Goal: Communication & Community: Answer question/provide support

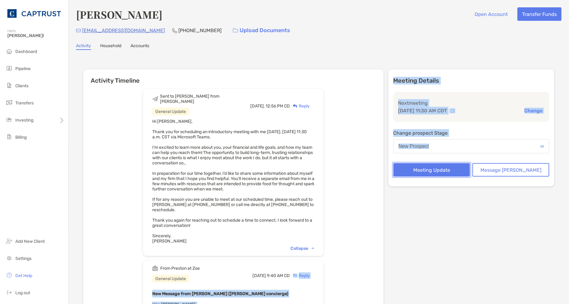
click at [443, 171] on button "Meeting Update" at bounding box center [431, 169] width 77 height 13
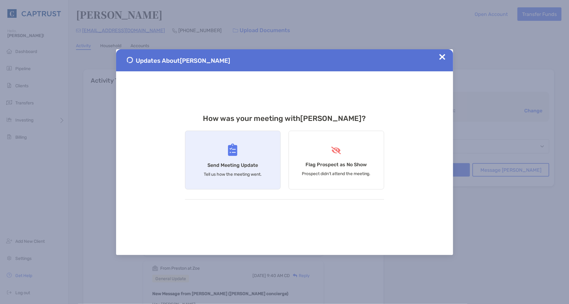
click at [231, 164] on h4 "Send Meeting Update" at bounding box center [232, 165] width 51 height 6
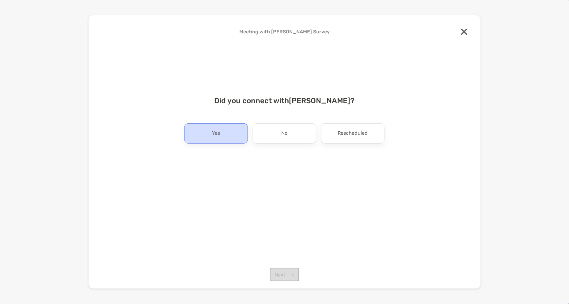
click at [213, 132] on p "Yes" at bounding box center [216, 134] width 8 height 10
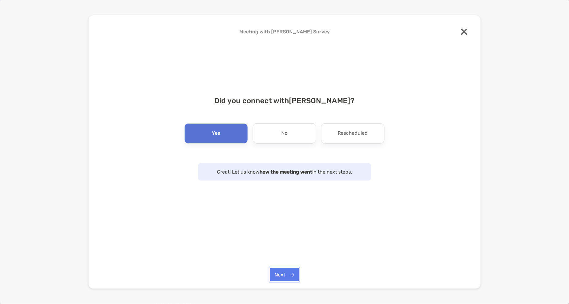
click at [284, 271] on button "Next" at bounding box center [284, 274] width 29 height 13
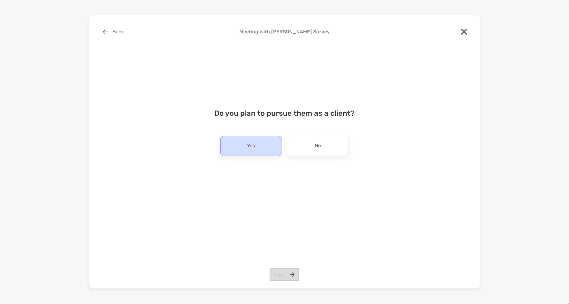
click at [223, 152] on div "Yes" at bounding box center [251, 146] width 62 height 20
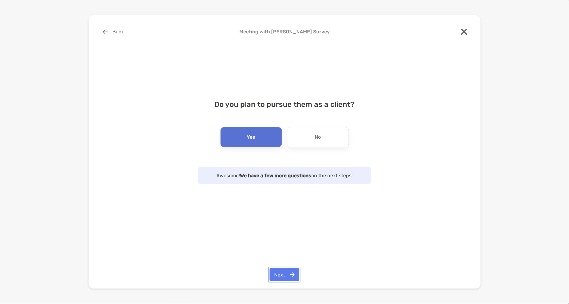
click at [287, 276] on button "Next" at bounding box center [284, 274] width 30 height 13
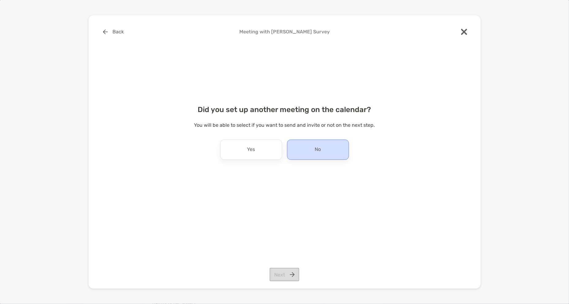
click at [329, 155] on div "No" at bounding box center [318, 150] width 62 height 20
drag, startPoint x: 277, startPoint y: 274, endPoint x: 292, endPoint y: 281, distance: 15.7
click at [278, 274] on button "Next" at bounding box center [284, 274] width 30 height 13
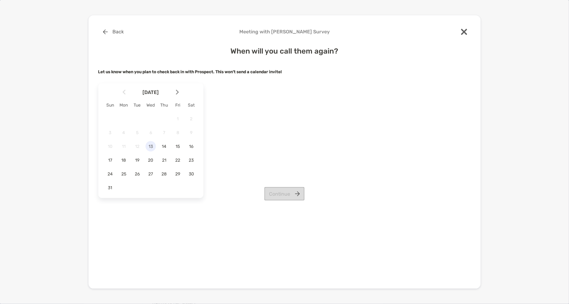
click at [151, 148] on span "13" at bounding box center [150, 146] width 10 height 5
click at [124, 161] on span "18" at bounding box center [124, 160] width 10 height 5
click at [287, 196] on button "Continue" at bounding box center [284, 193] width 40 height 13
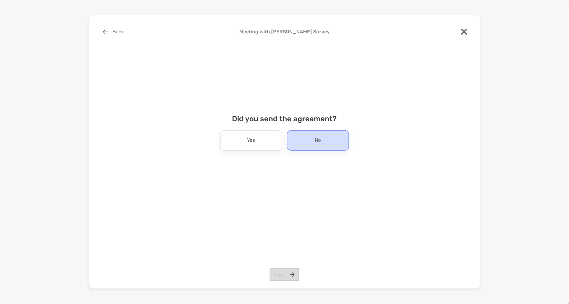
click at [332, 145] on div "No" at bounding box center [318, 140] width 62 height 20
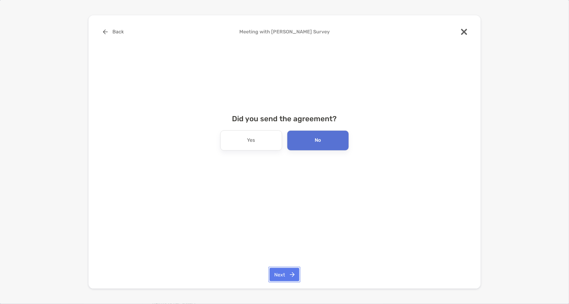
click at [287, 273] on button "Next" at bounding box center [284, 274] width 30 height 13
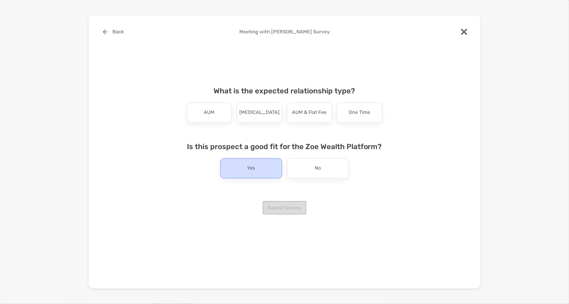
drag, startPoint x: 210, startPoint y: 111, endPoint x: 228, endPoint y: 138, distance: 32.5
click at [211, 112] on p "AUM" at bounding box center [209, 113] width 11 height 10
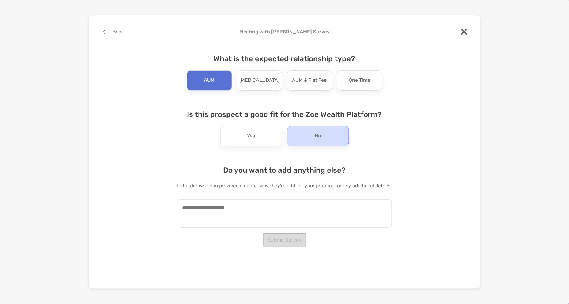
click at [335, 138] on div "No" at bounding box center [318, 136] width 62 height 20
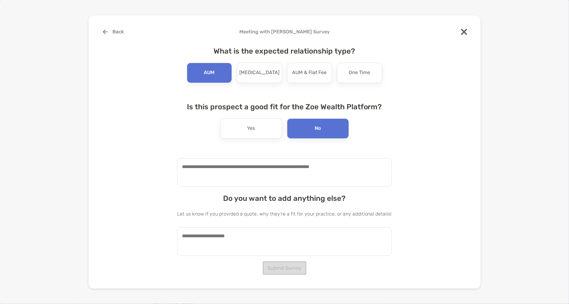
click at [251, 169] on textarea at bounding box center [284, 172] width 215 height 28
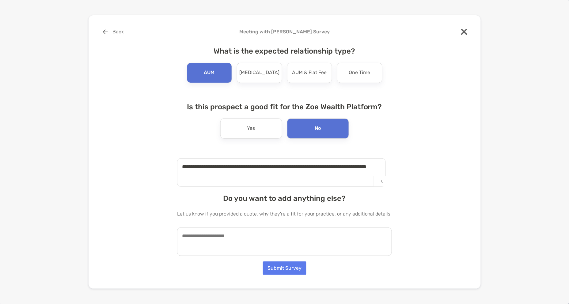
drag, startPoint x: 237, startPoint y: 173, endPoint x: 261, endPoint y: 140, distance: 41.3
click at [237, 171] on textarea "**********" at bounding box center [281, 172] width 209 height 28
type textarea "**********"
click at [263, 122] on div "Yes" at bounding box center [251, 129] width 62 height 20
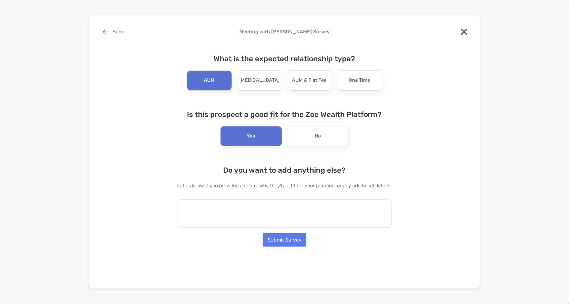
click at [228, 206] on textarea at bounding box center [284, 213] width 215 height 28
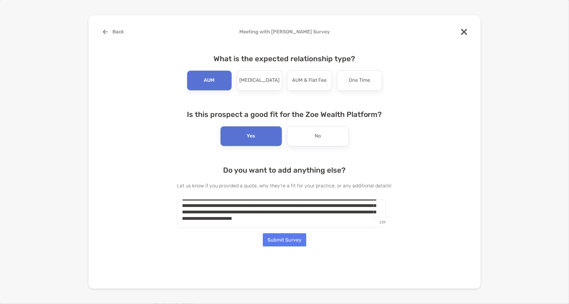
scroll to position [41, 0]
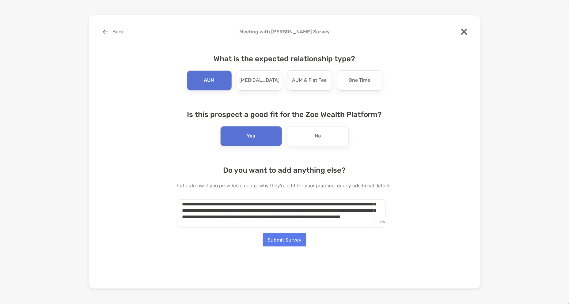
type textarea "**********"
click at [294, 240] on button "Submit Survey" at bounding box center [284, 239] width 43 height 13
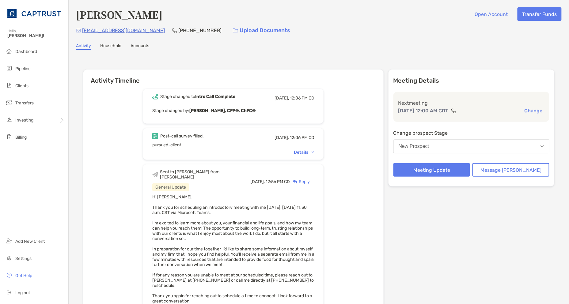
click at [314, 150] on div "Details" at bounding box center [304, 152] width 21 height 5
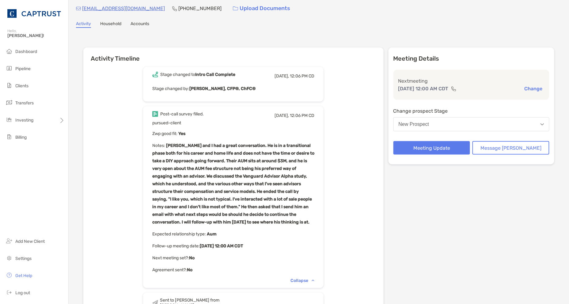
scroll to position [34, 0]
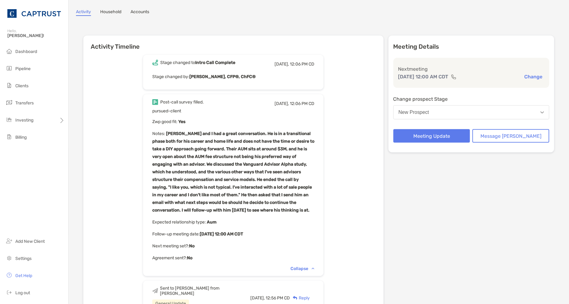
click at [512, 133] on button "Message [PERSON_NAME]" at bounding box center [510, 135] width 77 height 13
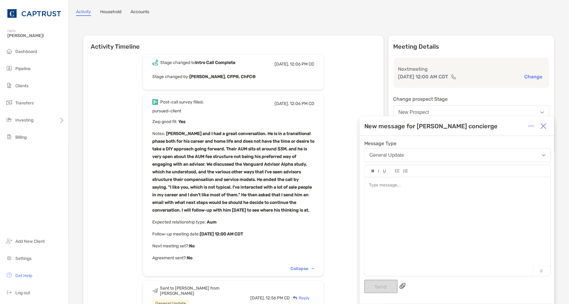
click at [401, 205] on div at bounding box center [457, 223] width 186 height 93
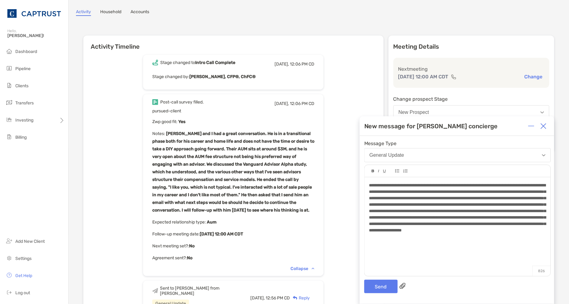
drag, startPoint x: 419, startPoint y: 154, endPoint x: 356, endPoint y: 163, distance: 63.1
click at [413, 222] on span "**********" at bounding box center [457, 207] width 177 height 49
drag, startPoint x: 541, startPoint y: 187, endPoint x: 525, endPoint y: 187, distance: 15.9
click at [525, 187] on span "**********" at bounding box center [457, 207] width 177 height 49
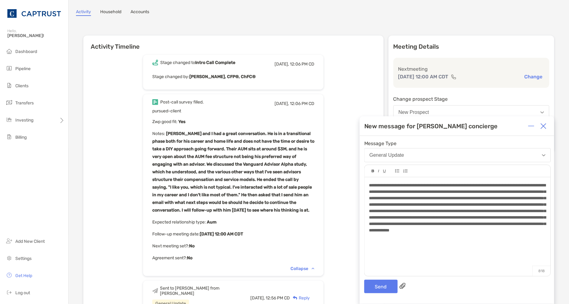
click at [439, 234] on div "**********" at bounding box center [457, 207] width 176 height 51
click at [423, 251] on div "**********" at bounding box center [457, 223] width 186 height 93
drag, startPoint x: 460, startPoint y: 249, endPoint x: 452, endPoint y: 244, distance: 9.5
click at [460, 249] on div "**********" at bounding box center [457, 223] width 186 height 93
click at [430, 248] on div "**********" at bounding box center [457, 223] width 186 height 93
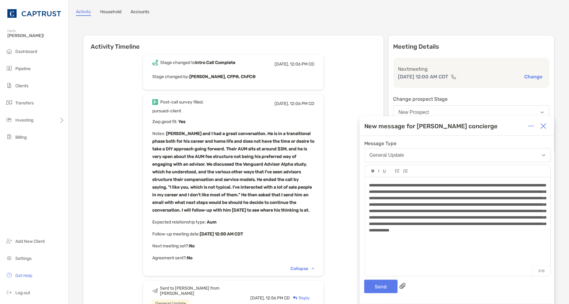
click at [512, 224] on span "**********" at bounding box center [457, 207] width 177 height 49
click at [385, 290] on button "Send" at bounding box center [380, 286] width 33 height 13
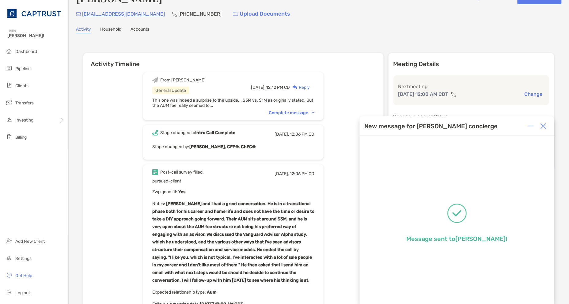
scroll to position [0, 0]
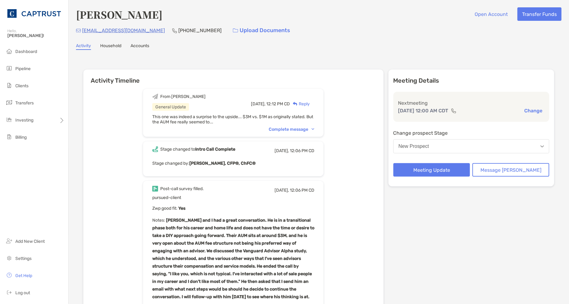
drag, startPoint x: 146, startPoint y: 148, endPoint x: 141, endPoint y: 148, distance: 4.3
drag, startPoint x: 127, startPoint y: 31, endPoint x: 81, endPoint y: 31, distance: 45.9
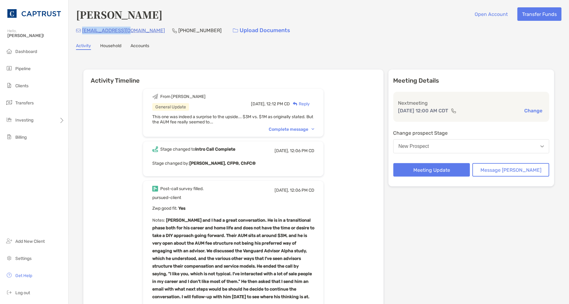
click at [81, 31] on div "[EMAIL_ADDRESS][DOMAIN_NAME] [PHONE_NUMBER] Upload Documents" at bounding box center [318, 30] width 485 height 13
copy p "[EMAIL_ADDRESS][DOMAIN_NAME]"
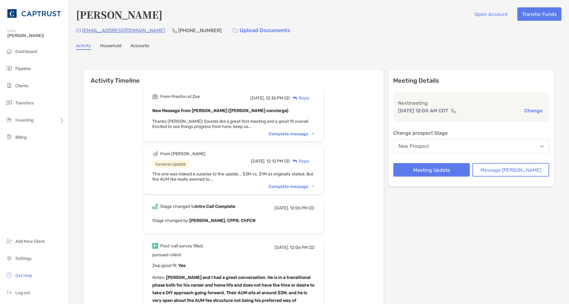
drag, startPoint x: 110, startPoint y: 148, endPoint x: 116, endPoint y: 156, distance: 10.9
drag, startPoint x: 129, startPoint y: 28, endPoint x: 82, endPoint y: 33, distance: 47.7
click at [82, 33] on div "[EMAIL_ADDRESS][DOMAIN_NAME] [PHONE_NUMBER] Upload Documents" at bounding box center [318, 30] width 485 height 13
copy p "[EMAIL_ADDRESS][DOMAIN_NAME]"
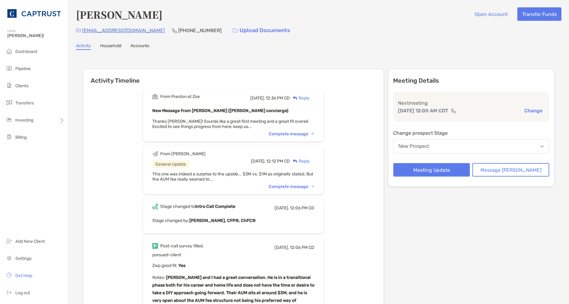
drag, startPoint x: 320, startPoint y: 185, endPoint x: 308, endPoint y: 188, distance: 12.7
click at [314, 186] on img at bounding box center [312, 187] width 3 height 2
